Goal: Check status: Check status

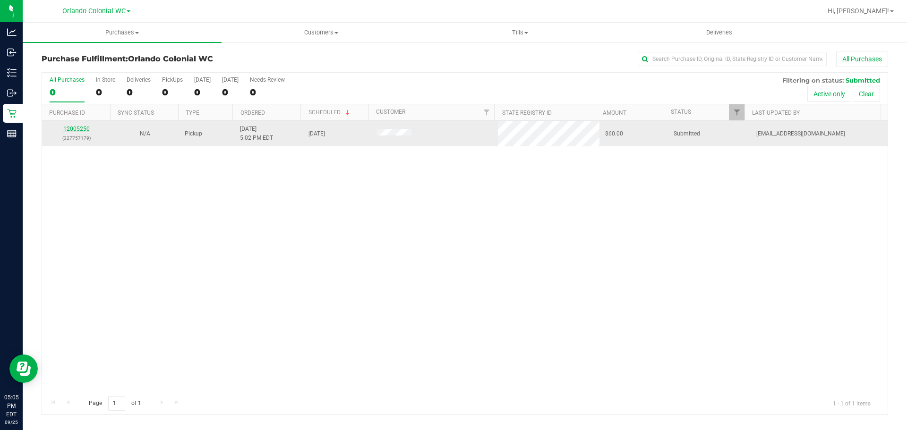
click at [76, 130] on link "12005250" at bounding box center [76, 129] width 26 height 7
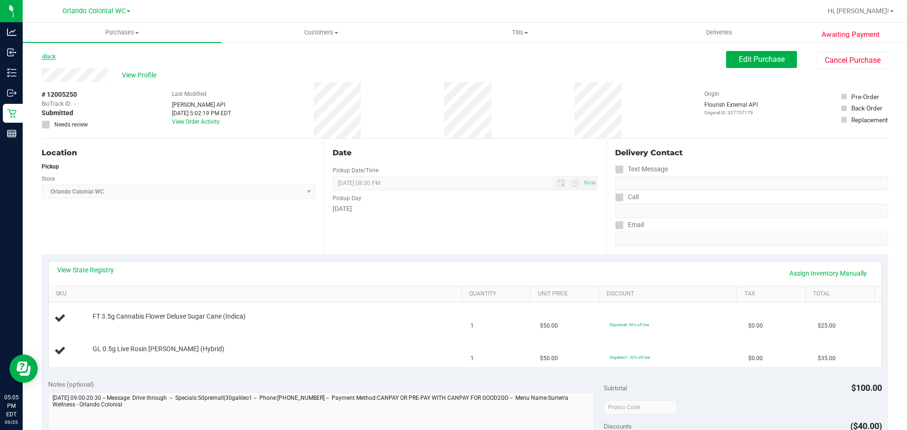
click at [52, 55] on link "Back" at bounding box center [49, 56] width 14 height 7
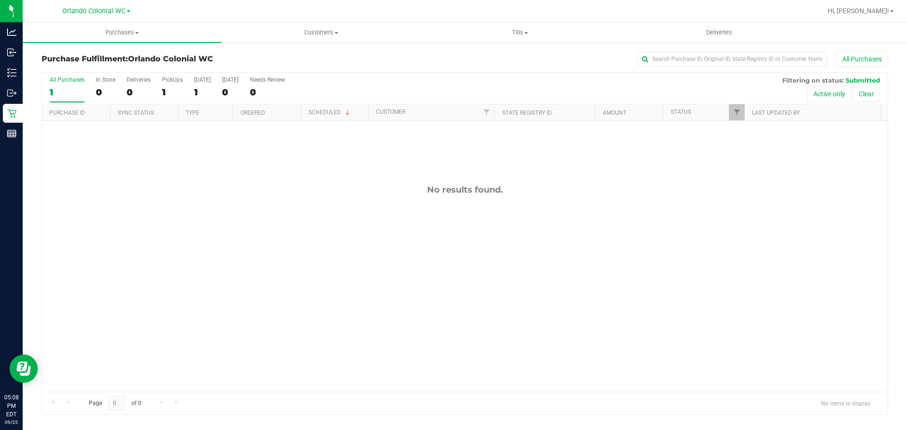
click at [513, 272] on div "No results found." at bounding box center [465, 288] width 846 height 335
click at [379, 215] on div "12005332 (327763542) N/A Pickup 9/25/2025 5:13 PM EDT 9/25/2025 $5.00 Submitted…" at bounding box center [465, 256] width 846 height 271
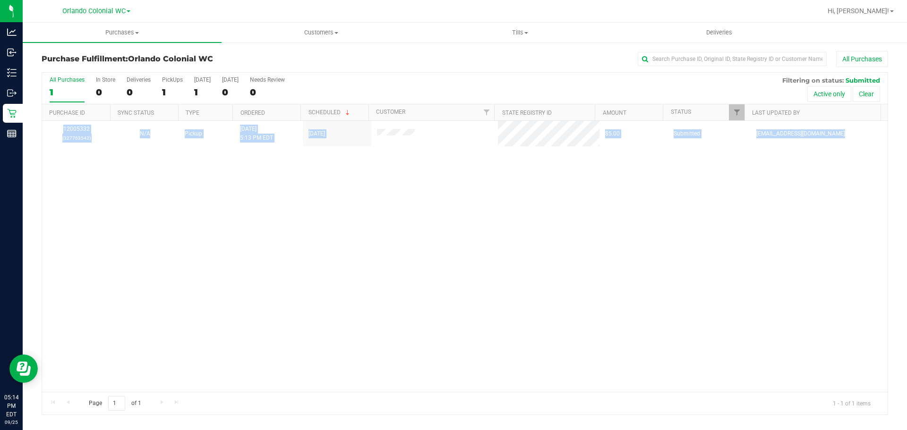
click at [379, 215] on div "12005332 (327763542) N/A Pickup 9/25/2025 5:13 PM EDT 9/25/2025 $5.00 Submitted…" at bounding box center [465, 256] width 846 height 271
click at [127, 31] on span "Purchases" at bounding box center [122, 32] width 199 height 9
click at [94, 64] on li "Fulfillment" at bounding box center [122, 68] width 199 height 11
click at [373, 292] on div "12005332 (327763542) N/A Pickup 9/25/2025 5:13 PM EDT 9/25/2025 $5.00 Submitted…" at bounding box center [465, 256] width 846 height 271
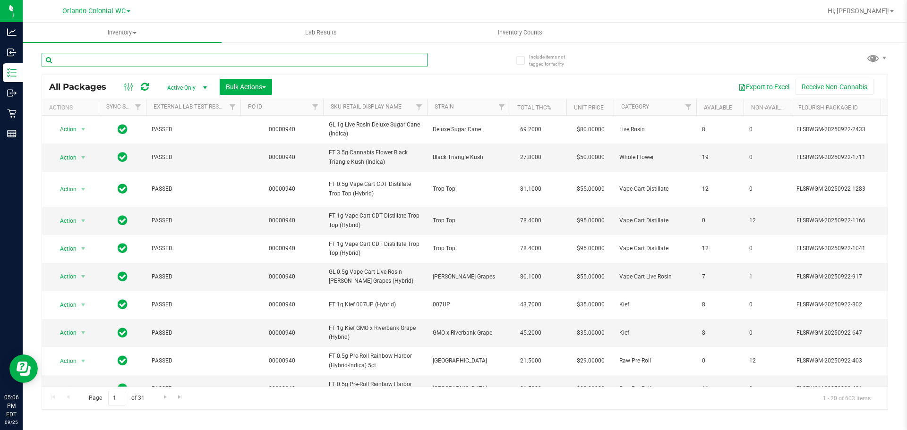
click at [109, 58] on input "text" at bounding box center [235, 60] width 386 height 14
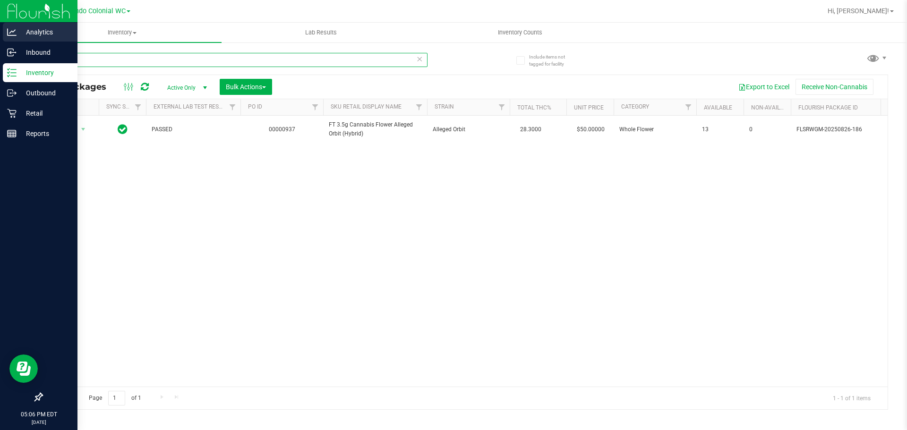
drag, startPoint x: 129, startPoint y: 58, endPoint x: 29, endPoint y: 42, distance: 101.4
click at [7, 52] on div "Analytics Inbound Inventory Outbound Retail Reports 05:06 PM EDT [DATE] 09/25 O…" at bounding box center [453, 215] width 907 height 430
drag, startPoint x: 114, startPoint y: 60, endPoint x: 0, endPoint y: 31, distance: 117.7
click at [0, 61] on div "Analytics Inbound Inventory Outbound Retail Reports 05:14 PM EDT [DATE] 09/25 O…" at bounding box center [453, 215] width 907 height 430
type input "mbl"
